Goal: Task Accomplishment & Management: Manage account settings

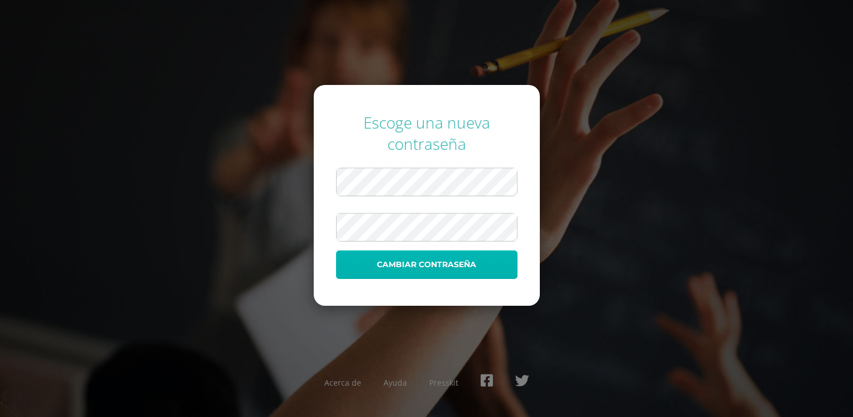
click at [351, 260] on button "Cambiar contraseña" at bounding box center [426, 264] width 181 height 28
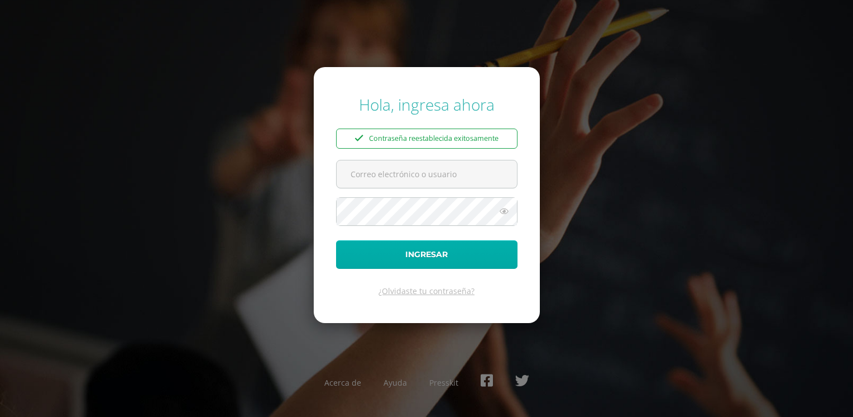
type input "[EMAIL_ADDRESS][DOMAIN_NAME]"
click at [421, 251] on button "Ingresar" at bounding box center [426, 254] width 181 height 28
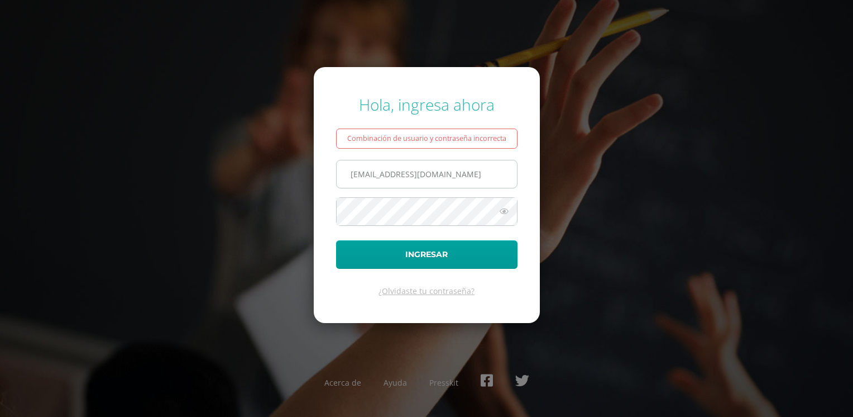
click at [370, 177] on input "[EMAIL_ADDRESS][DOMAIN_NAME]" at bounding box center [427, 173] width 180 height 27
click at [356, 169] on input "ecabrera@sumin.com.gt" at bounding box center [427, 173] width 180 height 27
click at [346, 169] on input "ecabrera@sumin.com.gt" at bounding box center [427, 173] width 180 height 27
click at [373, 172] on input "ecabrera@sumin.com.gt" at bounding box center [427, 173] width 180 height 27
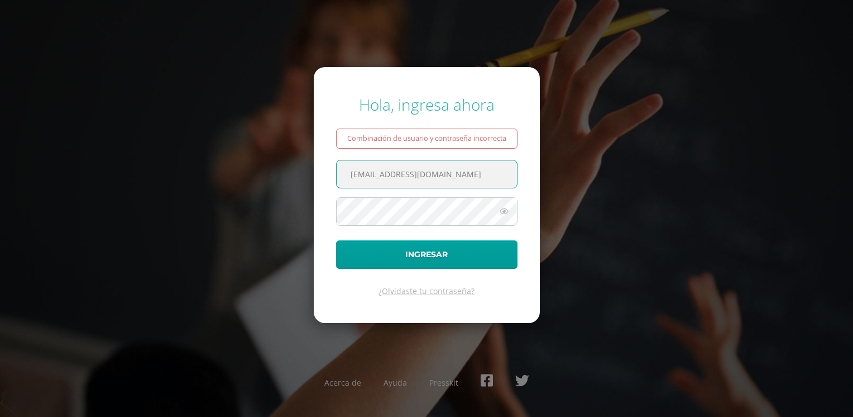
click at [367, 173] on input "ecabrera@sumin.com.gt" at bounding box center [427, 173] width 180 height 27
click at [423, 173] on input "rera@sumin.com.gt" at bounding box center [427, 173] width 180 height 27
type input "r"
type input "p"
paste input "[EMAIL_ADDRESS][DOMAIN_NAME]"
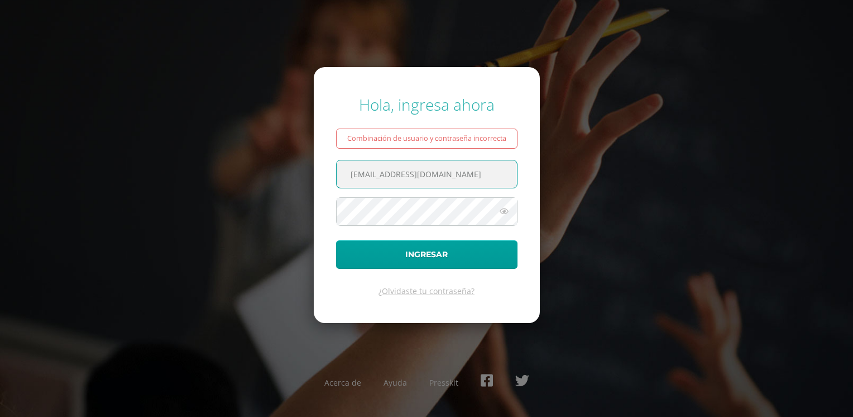
type input "[EMAIL_ADDRESS][DOMAIN_NAME]"
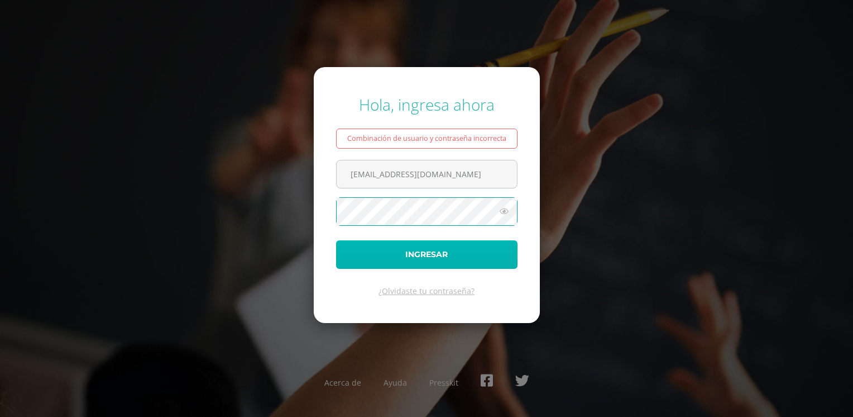
click at [353, 249] on button "Ingresar" at bounding box center [426, 254] width 181 height 28
click at [420, 256] on button "Ingresar" at bounding box center [426, 254] width 181 height 28
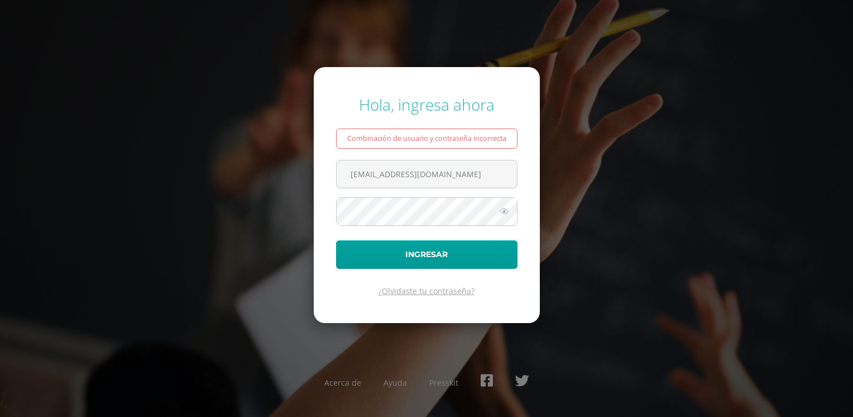
click at [416, 291] on link "¿Olvidaste tu contraseña?" at bounding box center [427, 290] width 96 height 11
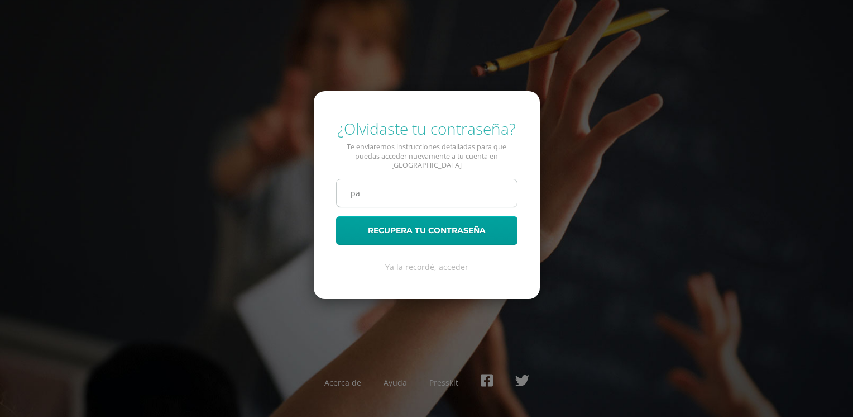
type input "[EMAIL_ADDRESS][DOMAIN_NAME]"
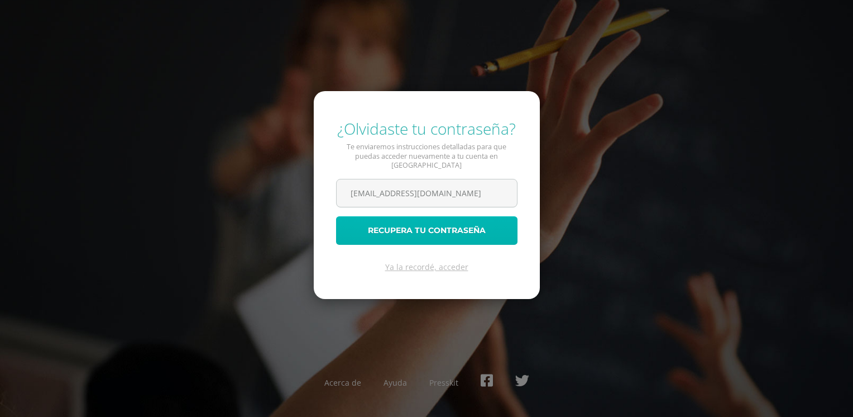
click at [398, 226] on button "Recupera tu contraseña" at bounding box center [426, 230] width 181 height 28
